Goal: Information Seeking & Learning: Learn about a topic

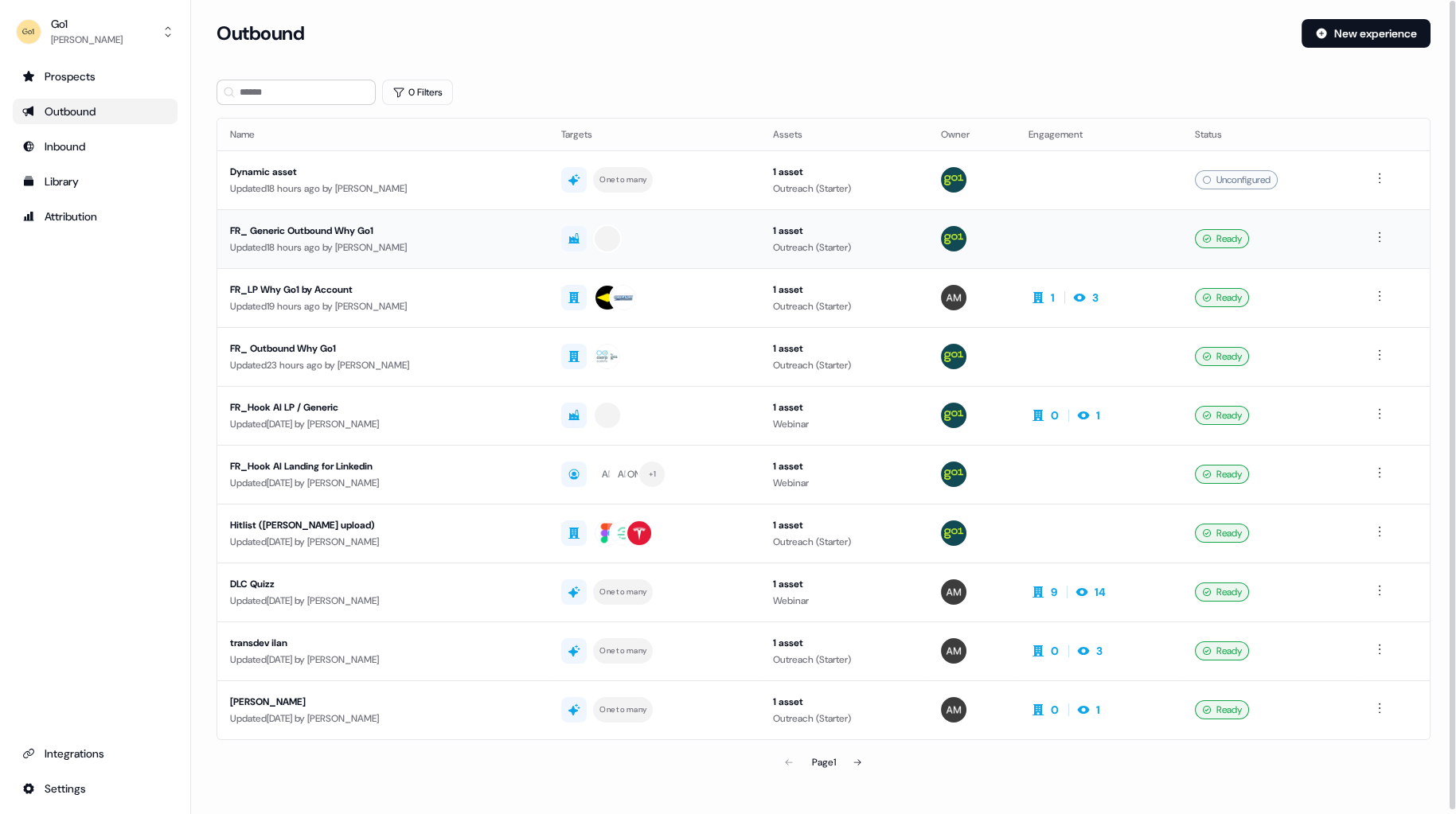
click at [305, 227] on div "FR_ Generic Outbound Why Go1" at bounding box center [383, 231] width 306 height 16
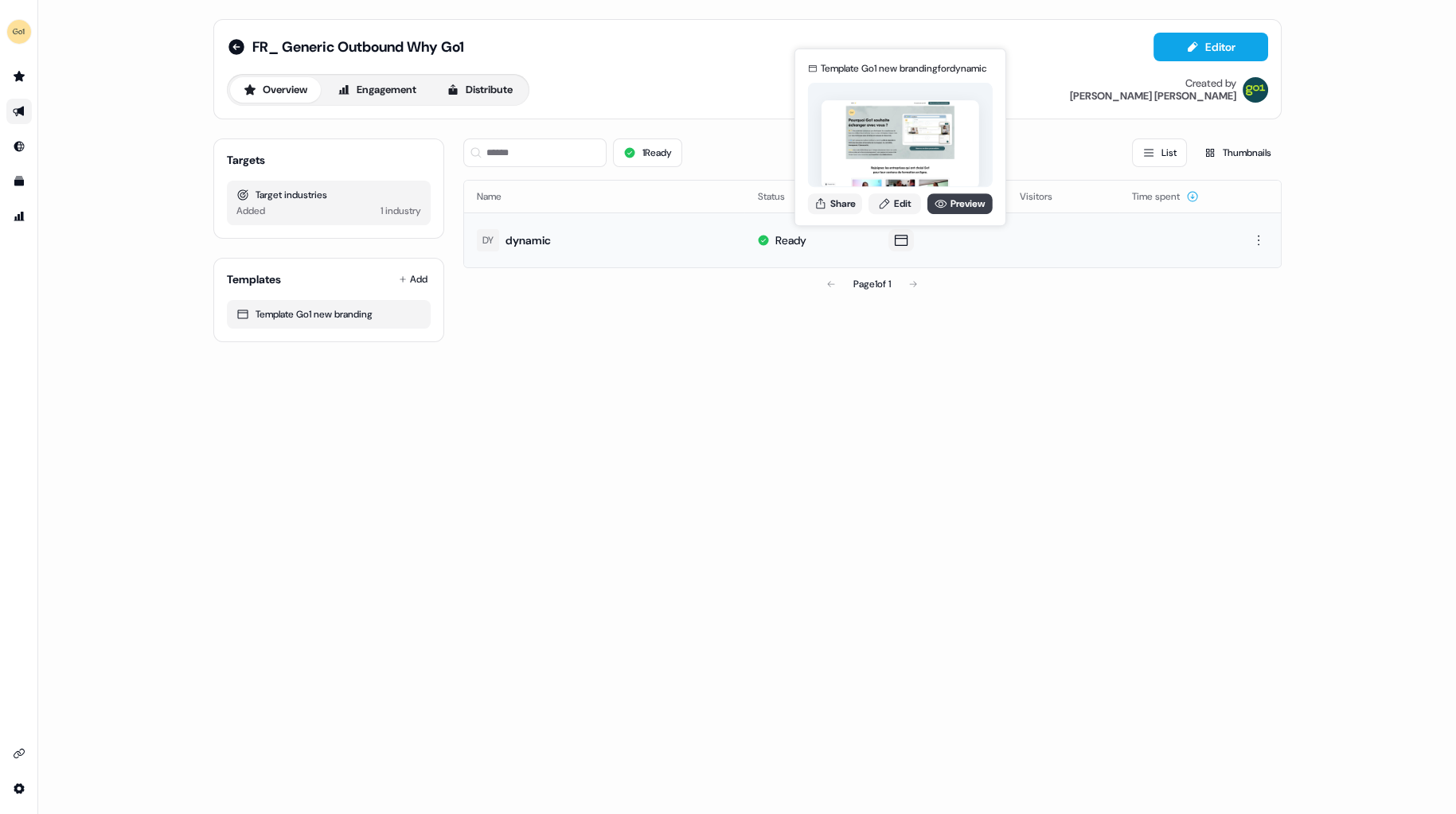
click at [959, 196] on link "Preview" at bounding box center [960, 204] width 66 height 21
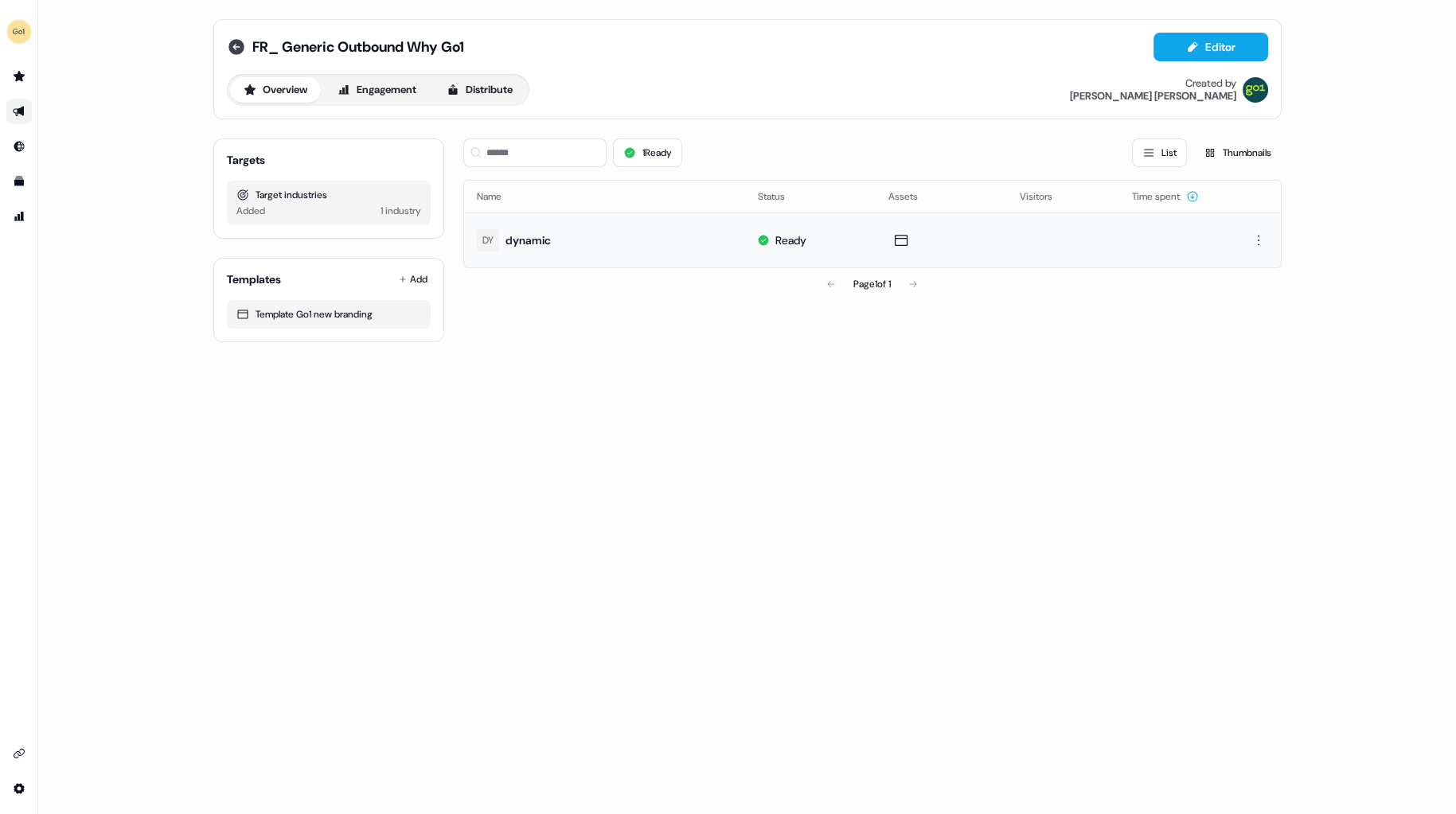
click at [231, 49] on icon at bounding box center [237, 47] width 16 height 16
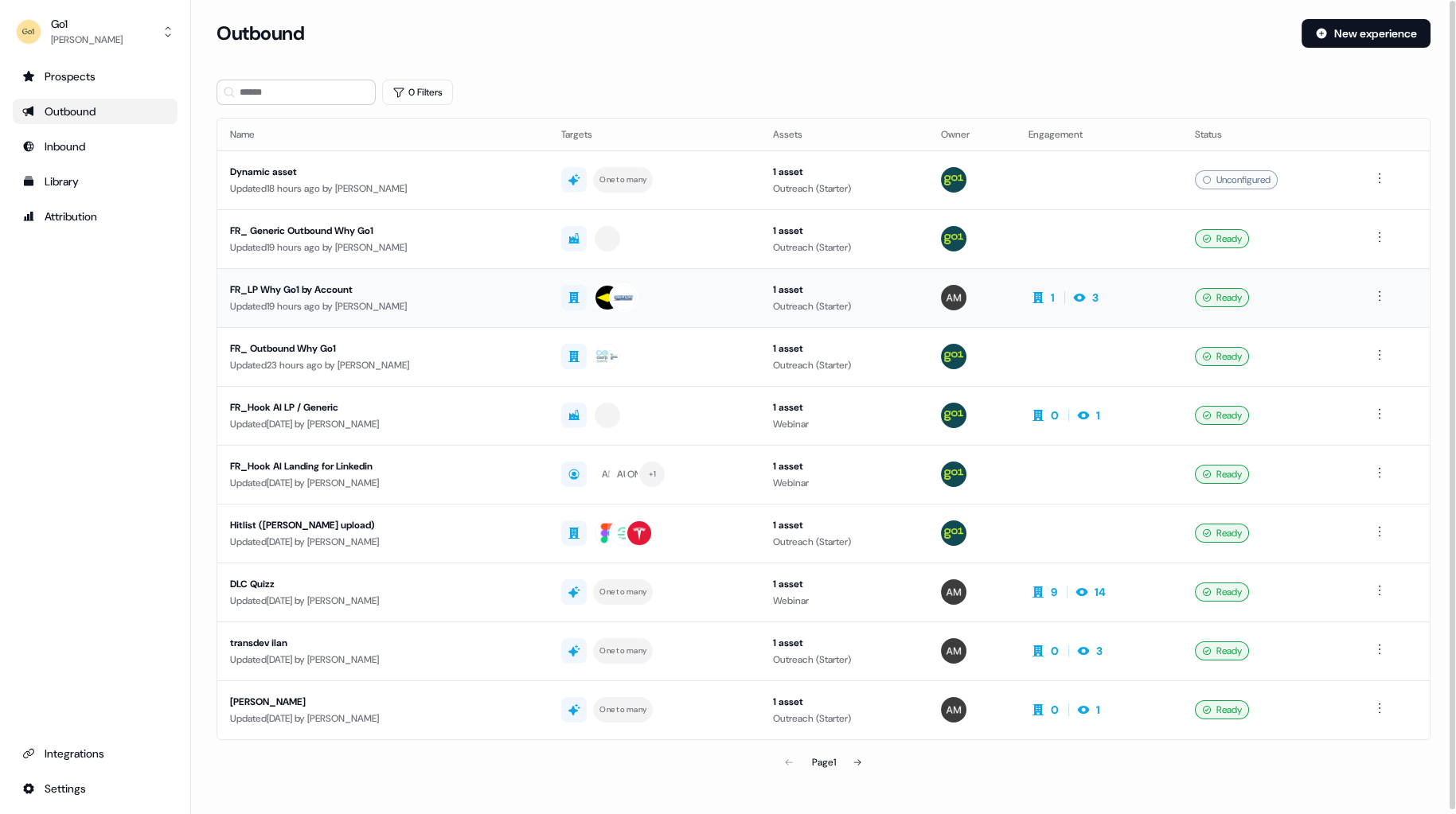
click at [345, 307] on div "Updated 19 hours ago by Antoine Dumont" at bounding box center [383, 307] width 306 height 16
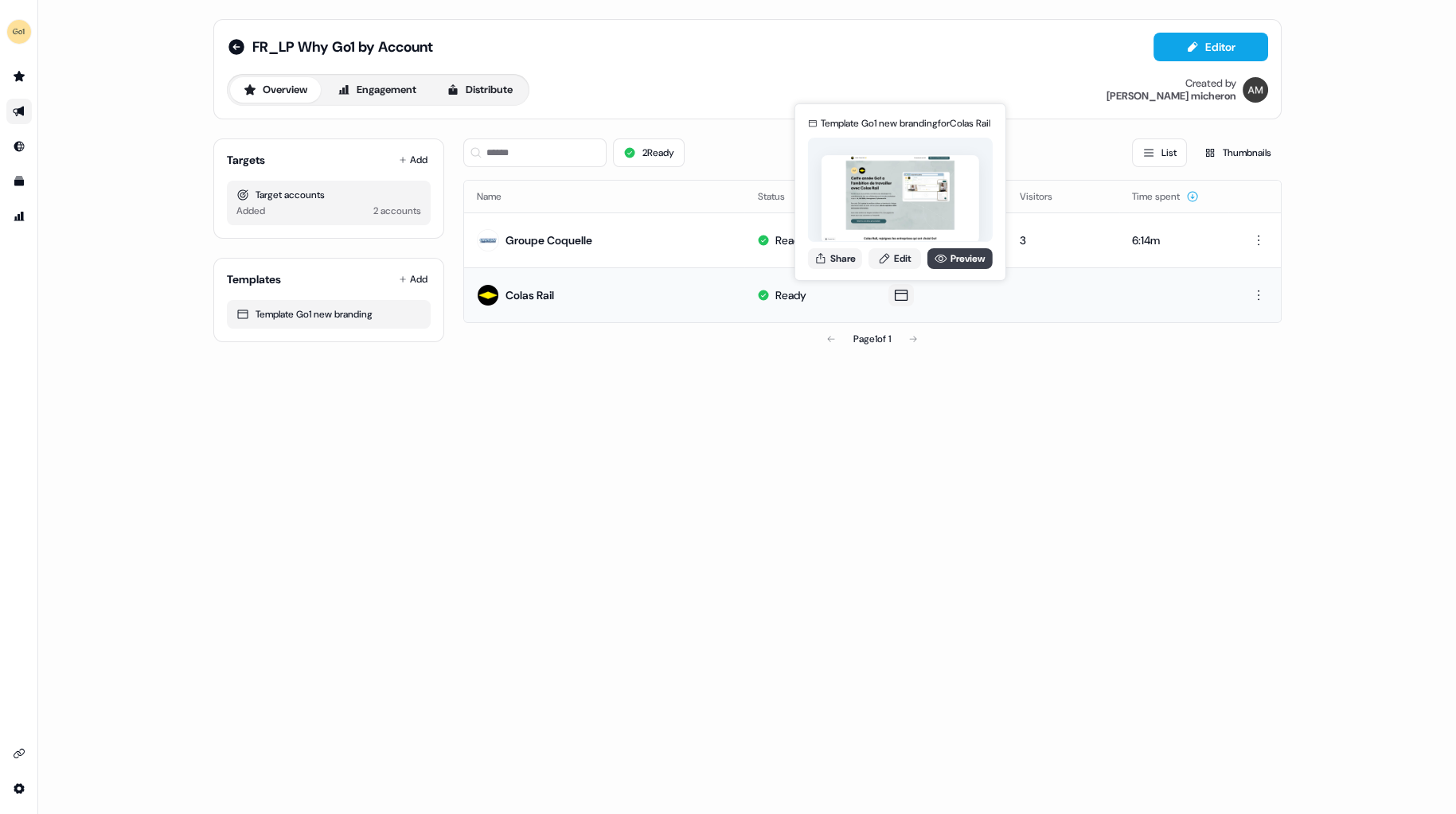
click at [957, 259] on link "Preview" at bounding box center [960, 259] width 66 height 21
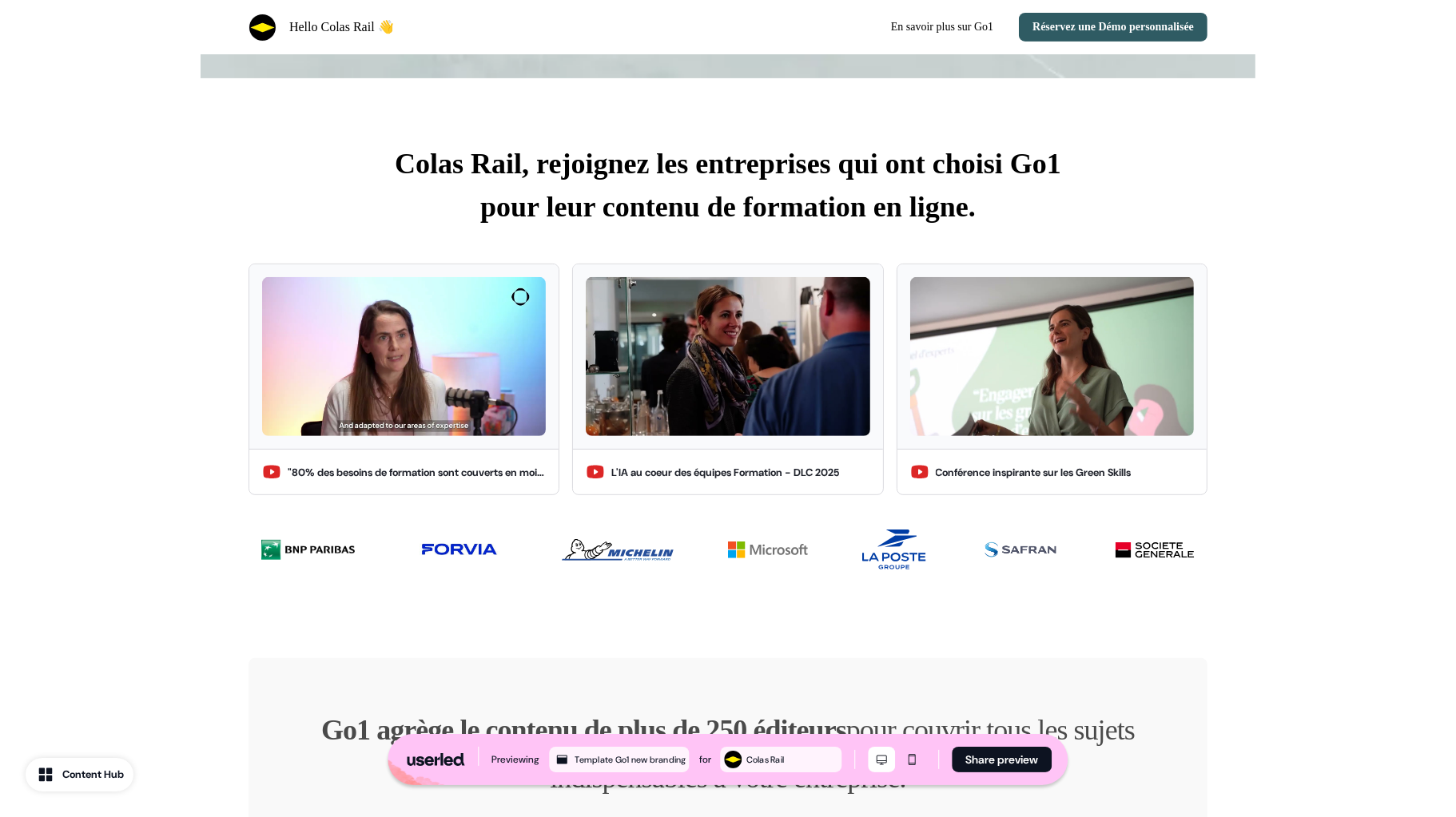
scroll to position [650, 0]
click at [399, 358] on img at bounding box center [403, 356] width 283 height 160
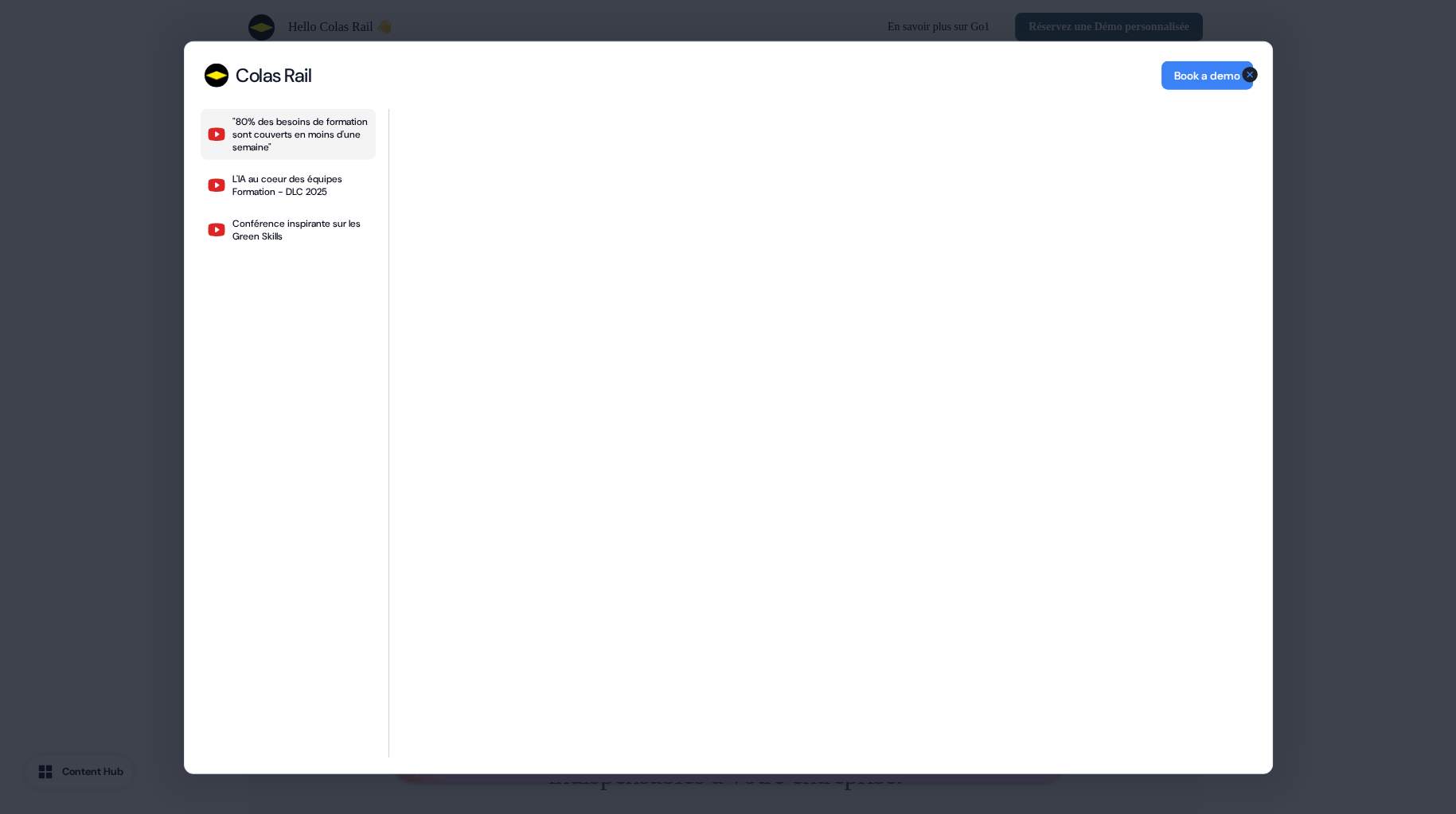
click at [1360, 238] on div "Colas Rail Colas Rail Book a demo "80% des besoins de formation sont couverts e…" at bounding box center [728, 407] width 1456 height 814
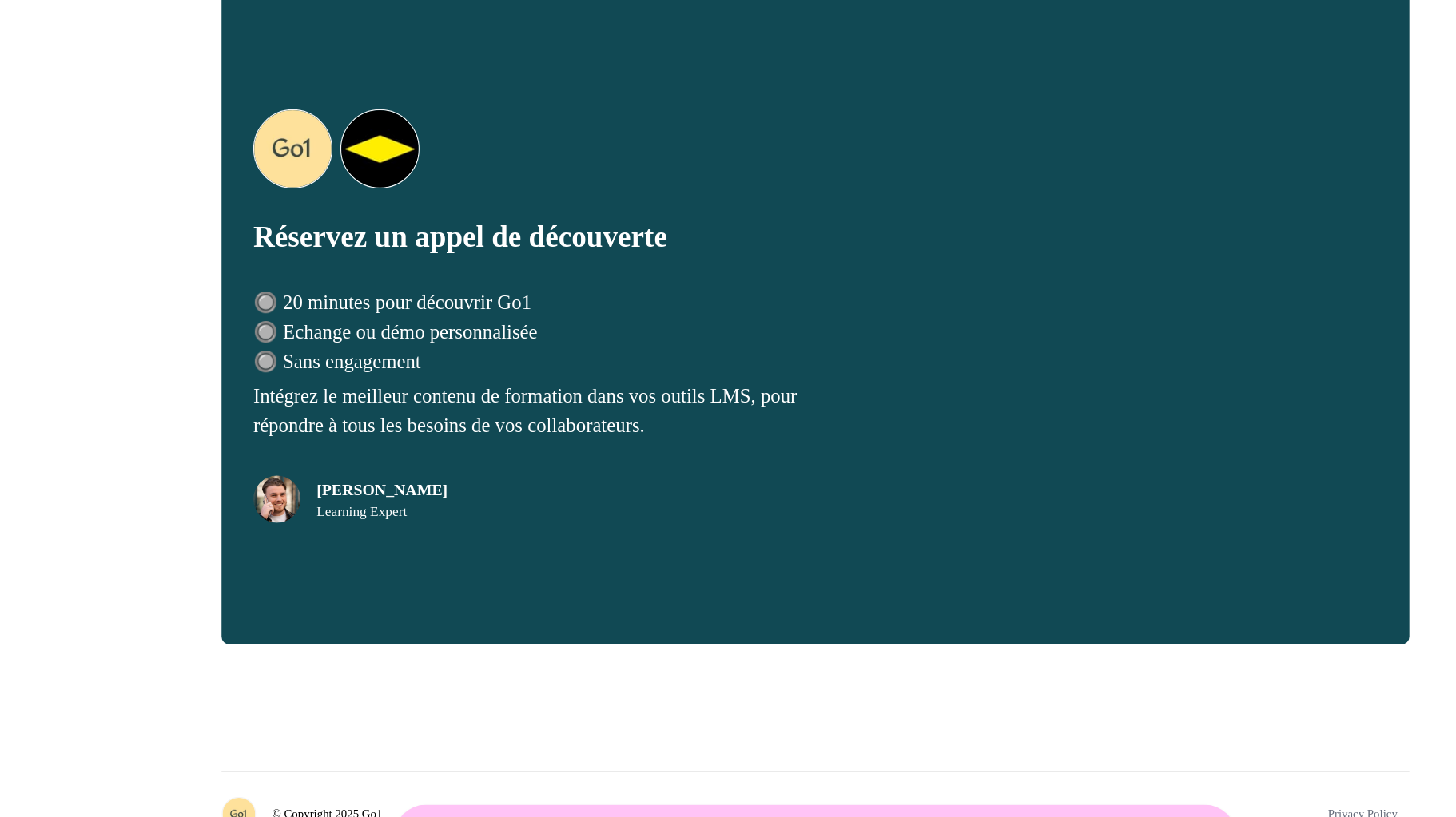
scroll to position [3056, 0]
